Goal: Transaction & Acquisition: Book appointment/travel/reservation

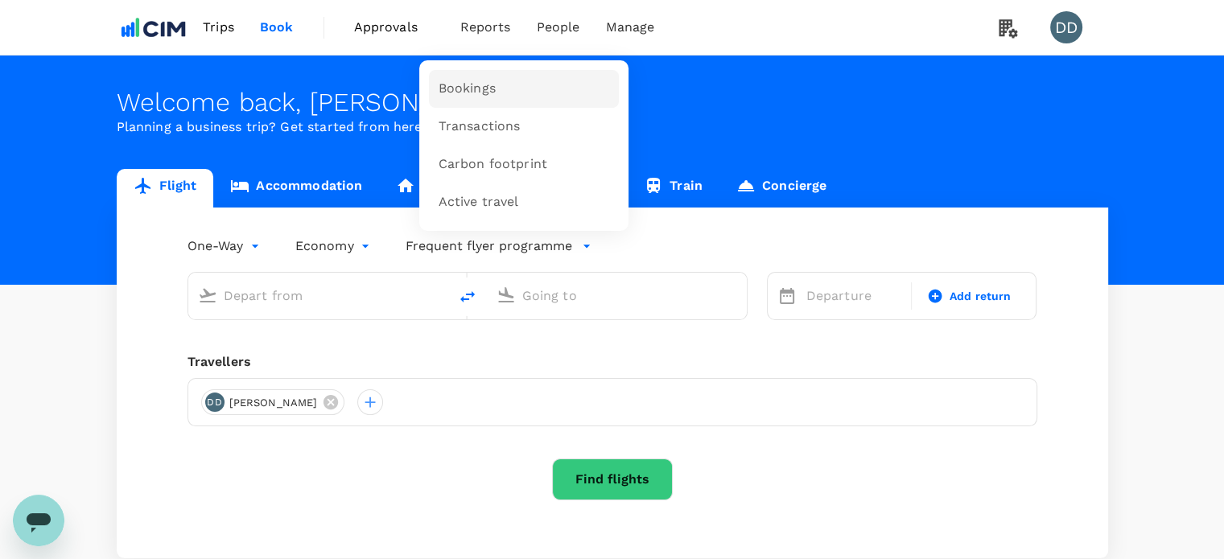
click at [487, 79] on link "Bookings" at bounding box center [524, 89] width 190 height 38
